Goal: Navigation & Orientation: Find specific page/section

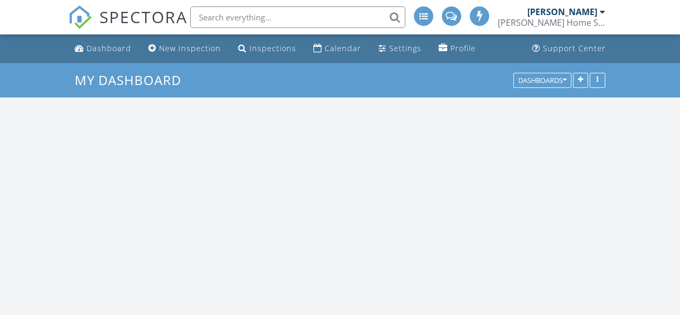
scroll to position [1210, 697]
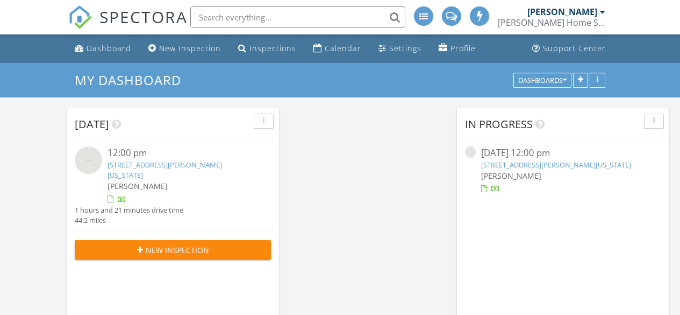
click at [219, 167] on link "452 Pine Cone Dr , Ward, Colorado 80481" at bounding box center [165, 170] width 115 height 20
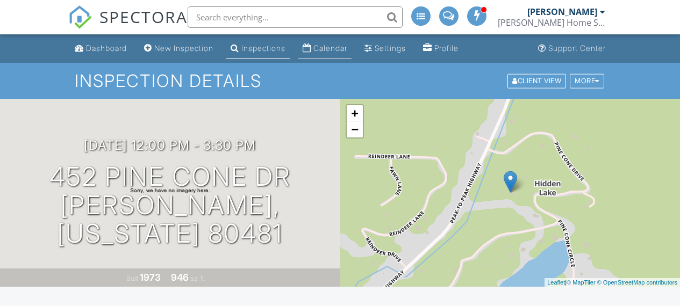
click at [344, 55] on link "Calendar" at bounding box center [324, 49] width 53 height 20
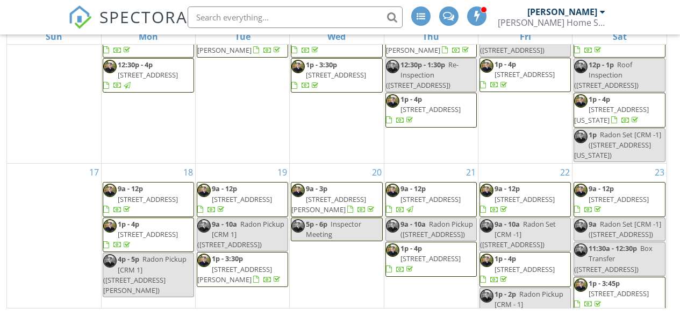
scroll to position [472, 0]
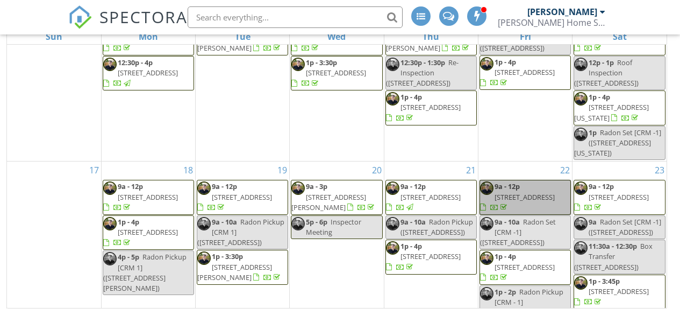
click at [540, 180] on link "9a - 12p 1840 Marquette Dr , Erie 80516" at bounding box center [525, 197] width 91 height 35
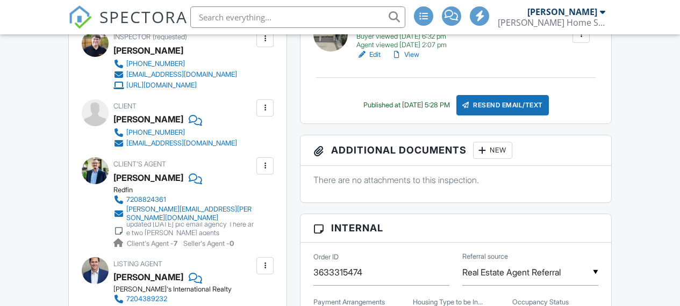
scroll to position [330, 0]
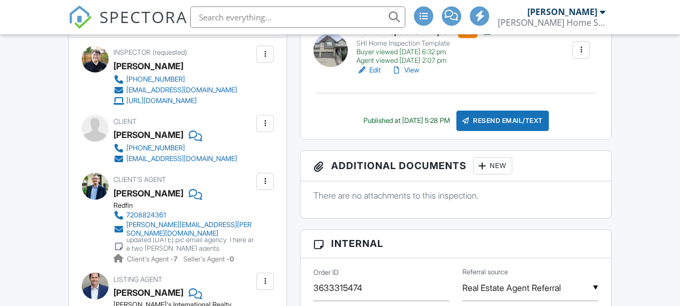
click at [407, 72] on link "View" at bounding box center [405, 70] width 28 height 11
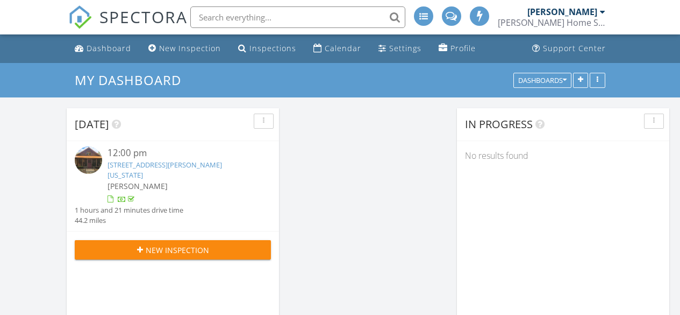
scroll to position [5, 5]
click at [333, 51] on div "Calendar" at bounding box center [343, 48] width 37 height 10
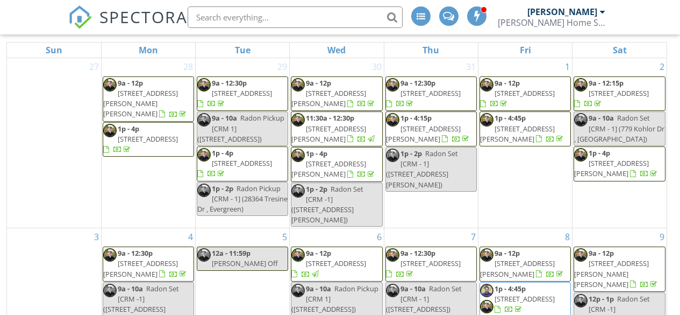
scroll to position [143, 0]
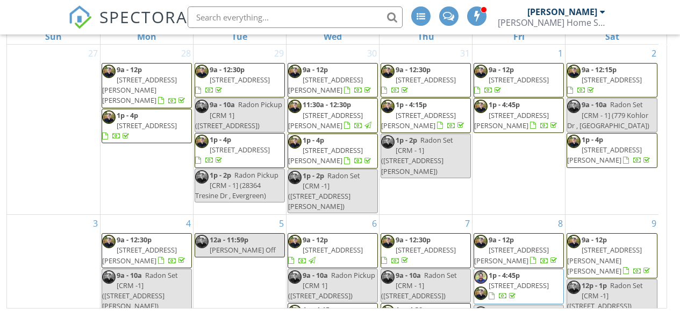
drag, startPoint x: 658, startPoint y: 113, endPoint x: 668, endPoint y: 161, distance: 48.9
click at [668, 161] on div "New Calendar View [DATE] [DATE] list day week cal wk 4 wk month Sun Mon Tue Wed…" at bounding box center [339, 138] width 667 height 339
drag, startPoint x: 668, startPoint y: 161, endPoint x: 682, endPoint y: 99, distance: 63.4
click at [680, 99] on html "SPECTORA [PERSON_NAME] [PERSON_NAME] Home Services, LLC Role: Inspector Dashboa…" at bounding box center [340, 86] width 680 height 458
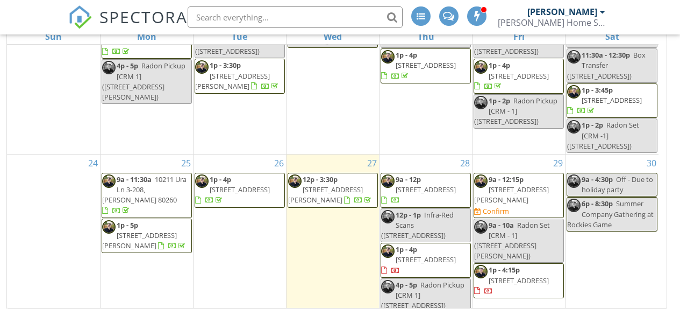
scroll to position [669, 0]
